Goal: Information Seeking & Learning: Check status

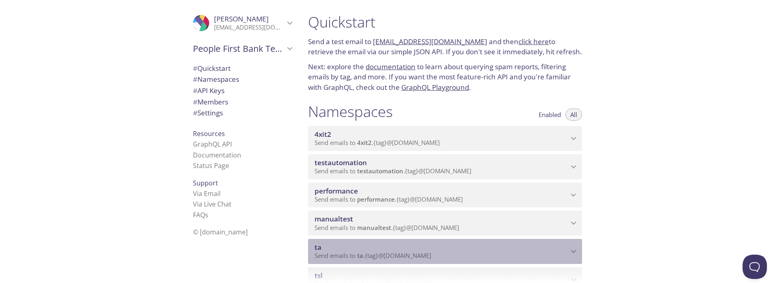
click at [479, 256] on p "Send emails to ta . {tag} @[DOMAIN_NAME]" at bounding box center [441, 256] width 254 height 8
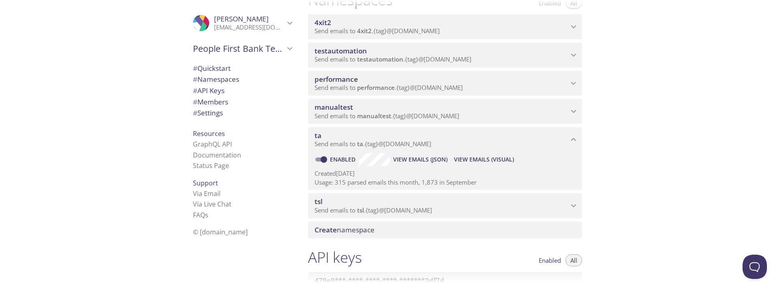
scroll to position [112, 0]
click at [474, 159] on span "View Emails (Visual)" at bounding box center [484, 159] width 60 height 10
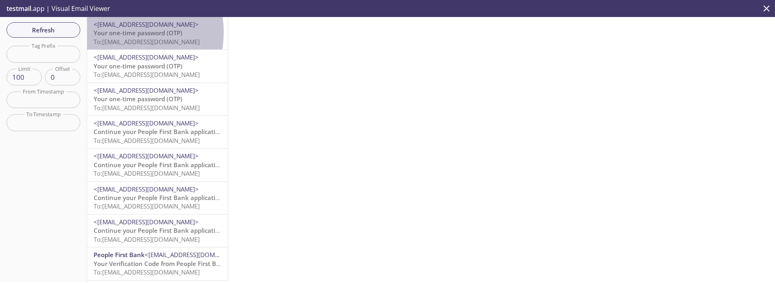
click at [123, 32] on span "Your one-time password (OTP)" at bounding box center [138, 33] width 89 height 8
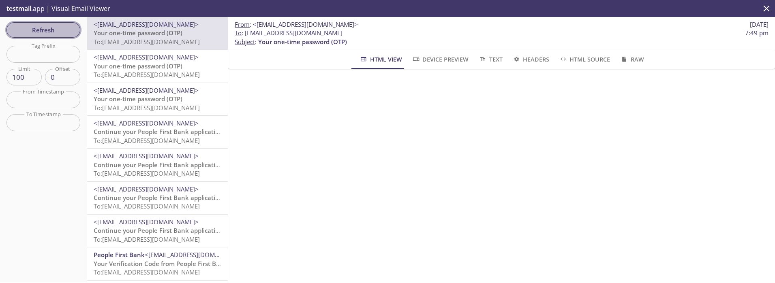
click at [42, 26] on span "Refresh" at bounding box center [43, 30] width 61 height 11
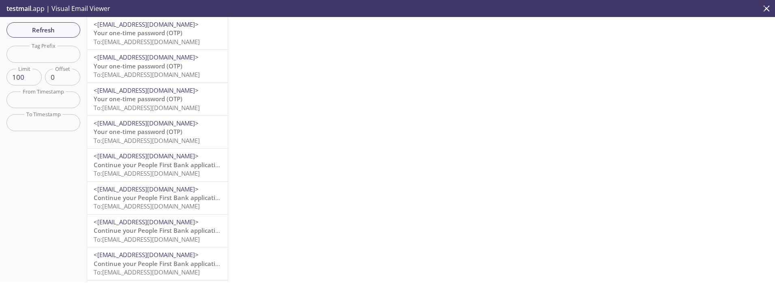
click at [141, 34] on span "Your one-time password (OTP)" at bounding box center [138, 33] width 89 height 8
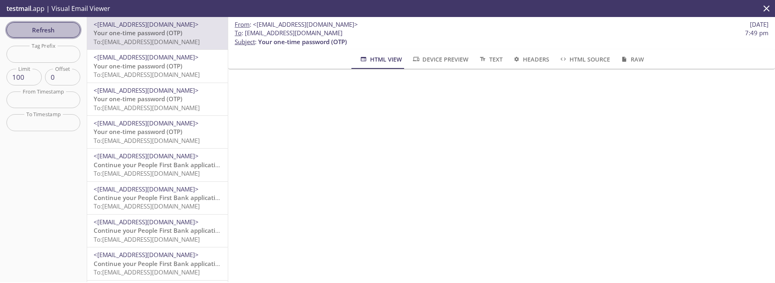
click at [53, 29] on span "Refresh" at bounding box center [43, 30] width 61 height 11
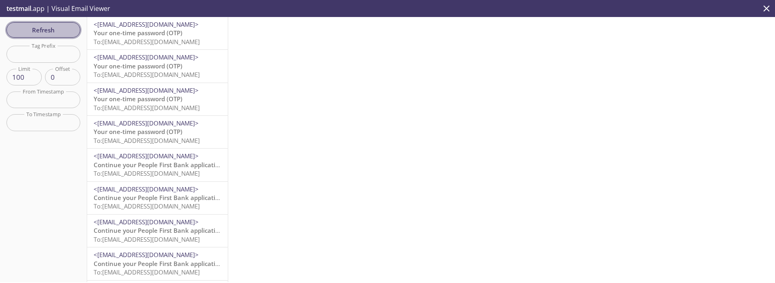
click at [46, 31] on span "Refresh" at bounding box center [43, 30] width 61 height 11
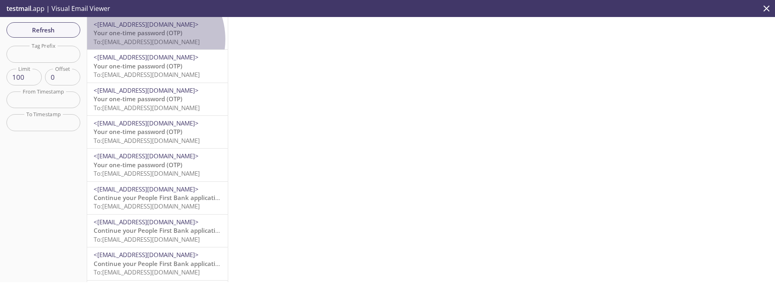
click at [148, 39] on span "To: [EMAIL_ADDRESS][DOMAIN_NAME]" at bounding box center [147, 42] width 106 height 8
